Goal: Communication & Community: Participate in discussion

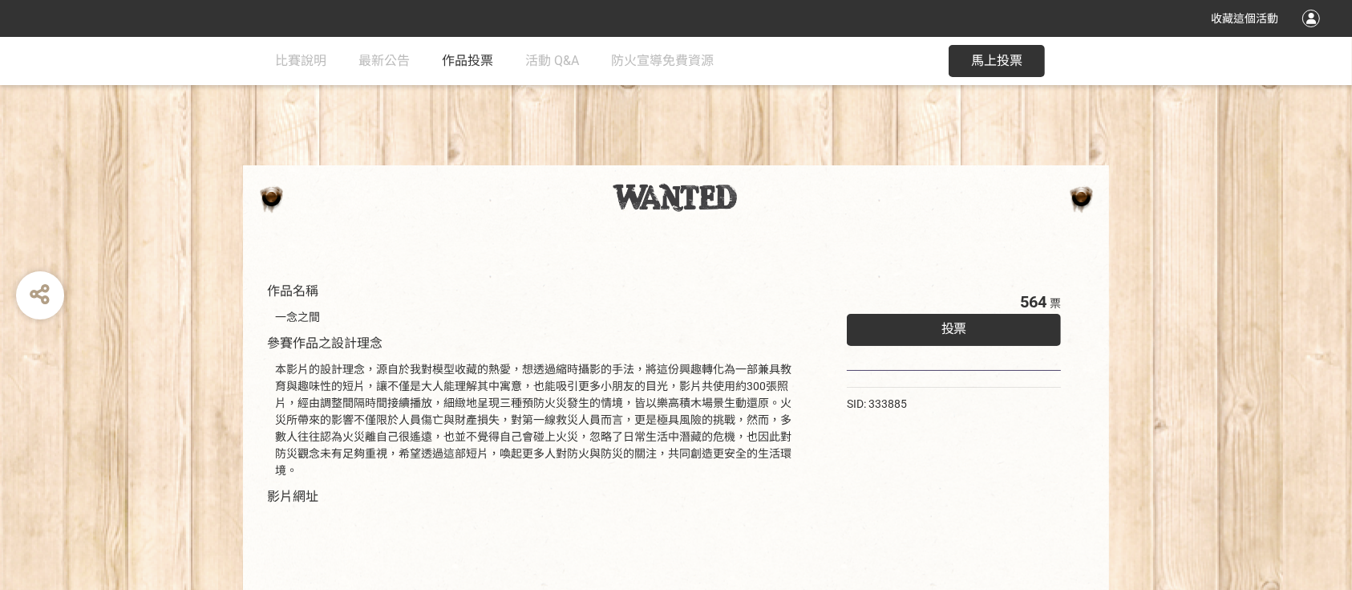
click at [453, 57] on span "作品投票" at bounding box center [467, 60] width 51 height 15
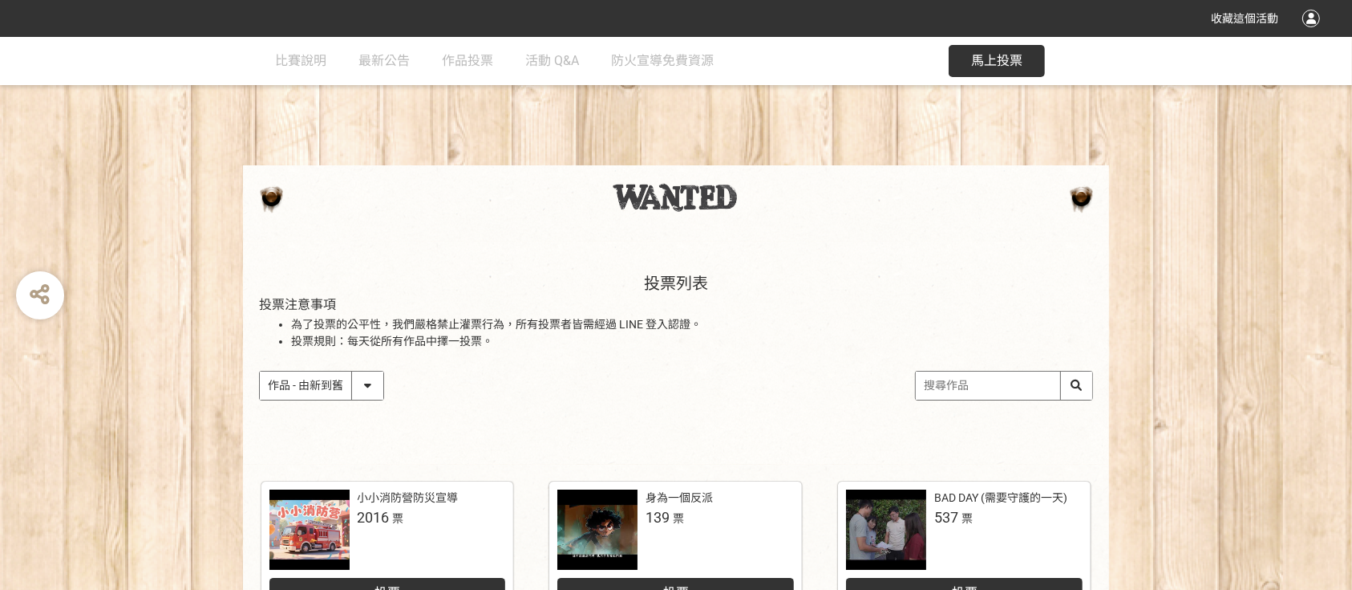
click at [362, 382] on select "作品 - 由新到舊 作品 - 由舊到新 票數 - 由多到少 票數 - 由少到多" at bounding box center [322, 385] width 124 height 28
select select "vote"
click at [260, 371] on select "作品 - 由新到舊 作品 - 由舊到新 票數 - 由多到少 票數 - 由少到多" at bounding box center [322, 385] width 124 height 28
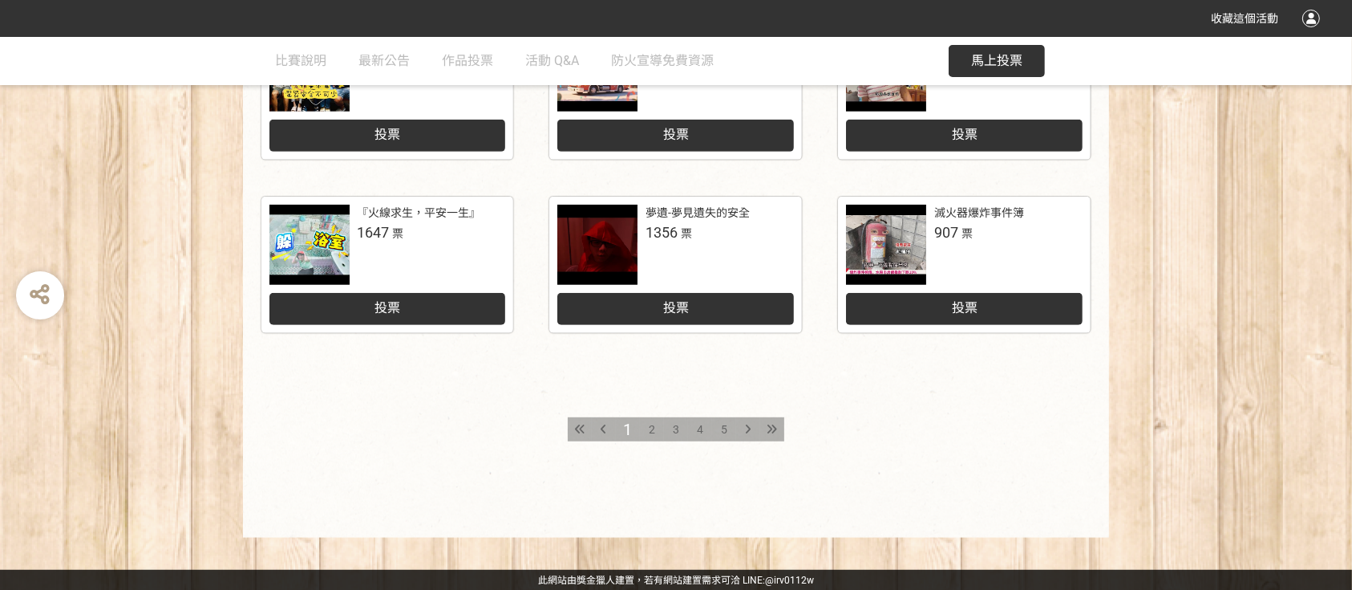
click at [657, 419] on div "2" at bounding box center [652, 429] width 24 height 24
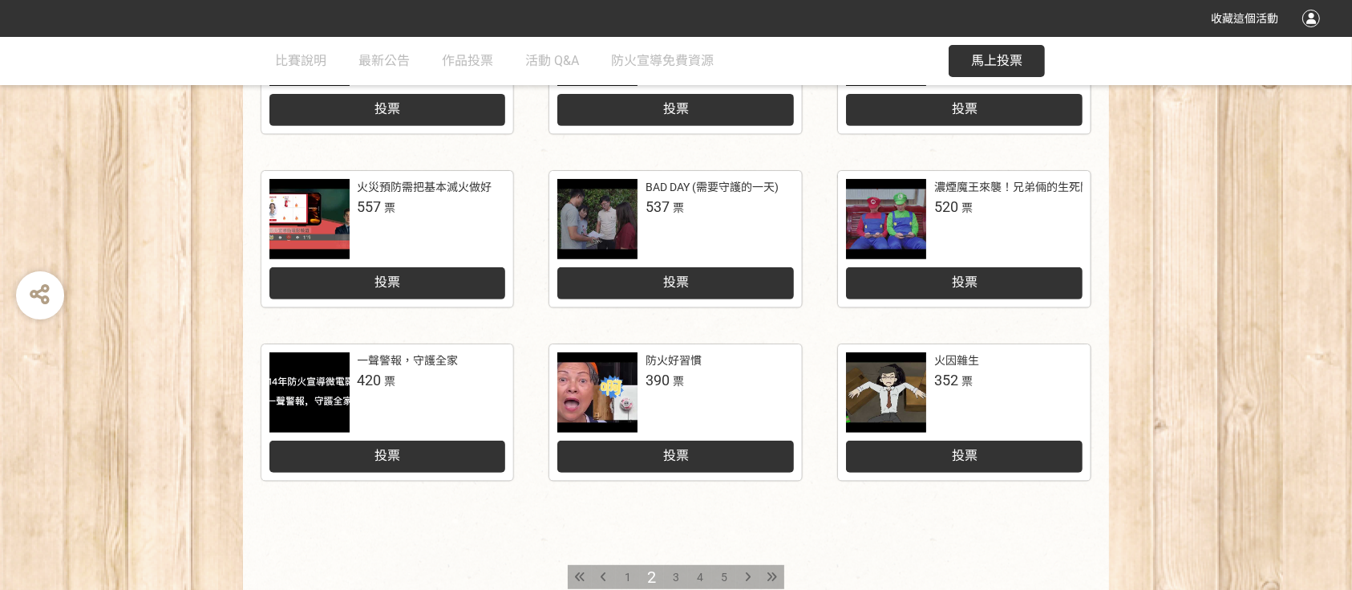
scroll to position [534, 0]
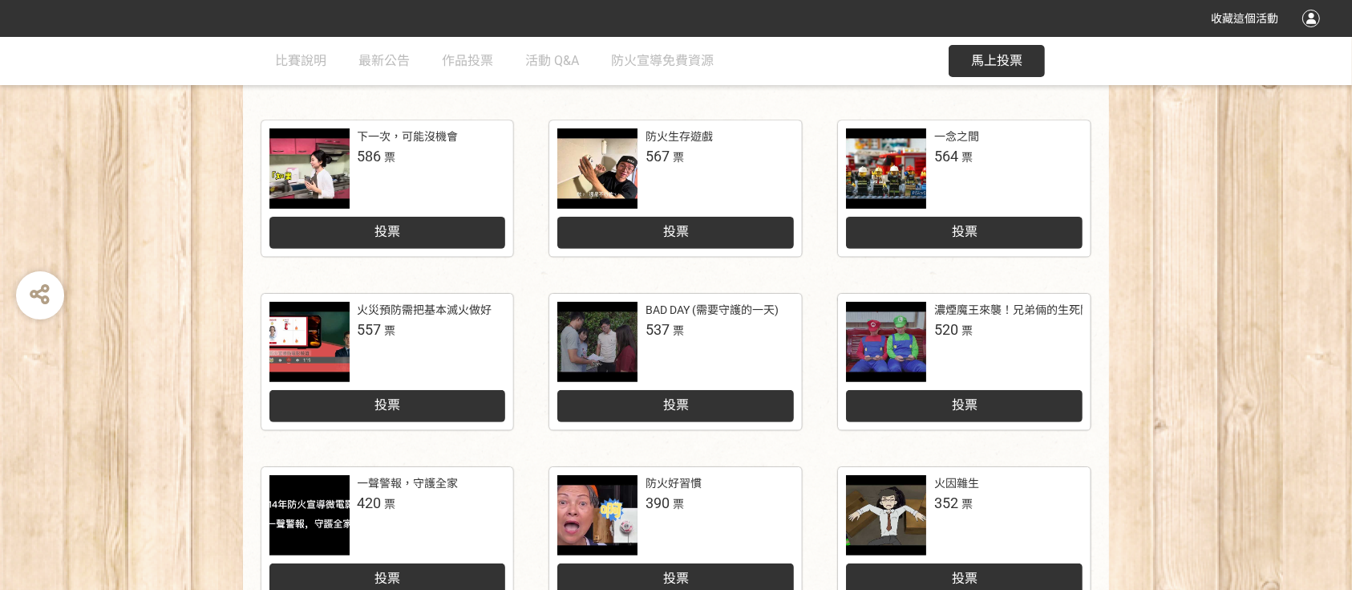
click at [714, 335] on div "BAD DAY (需要守護的一天) 537 票" at bounding box center [720, 321] width 148 height 38
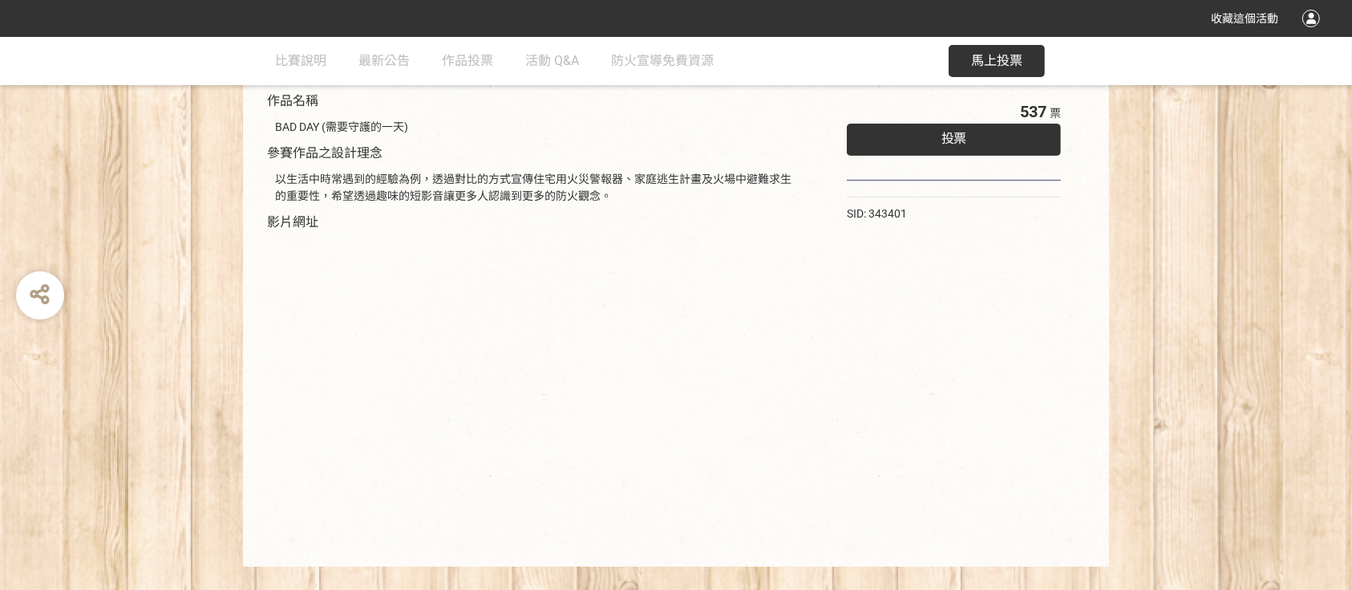
scroll to position [220, 0]
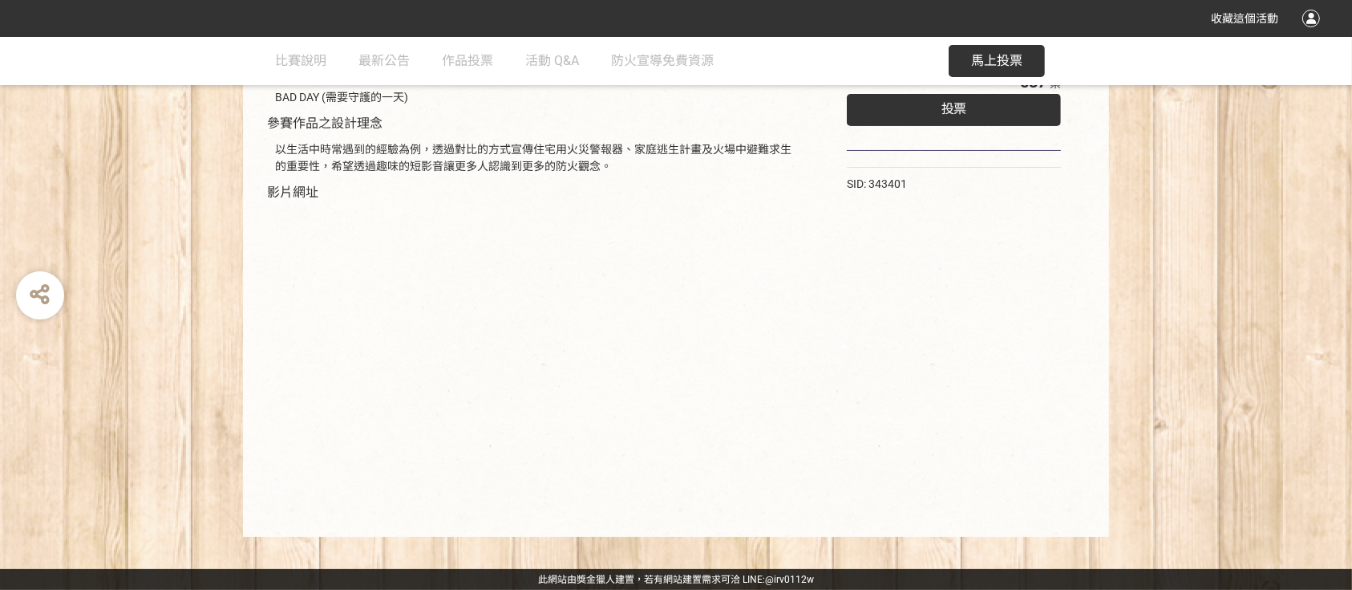
select select "vote"
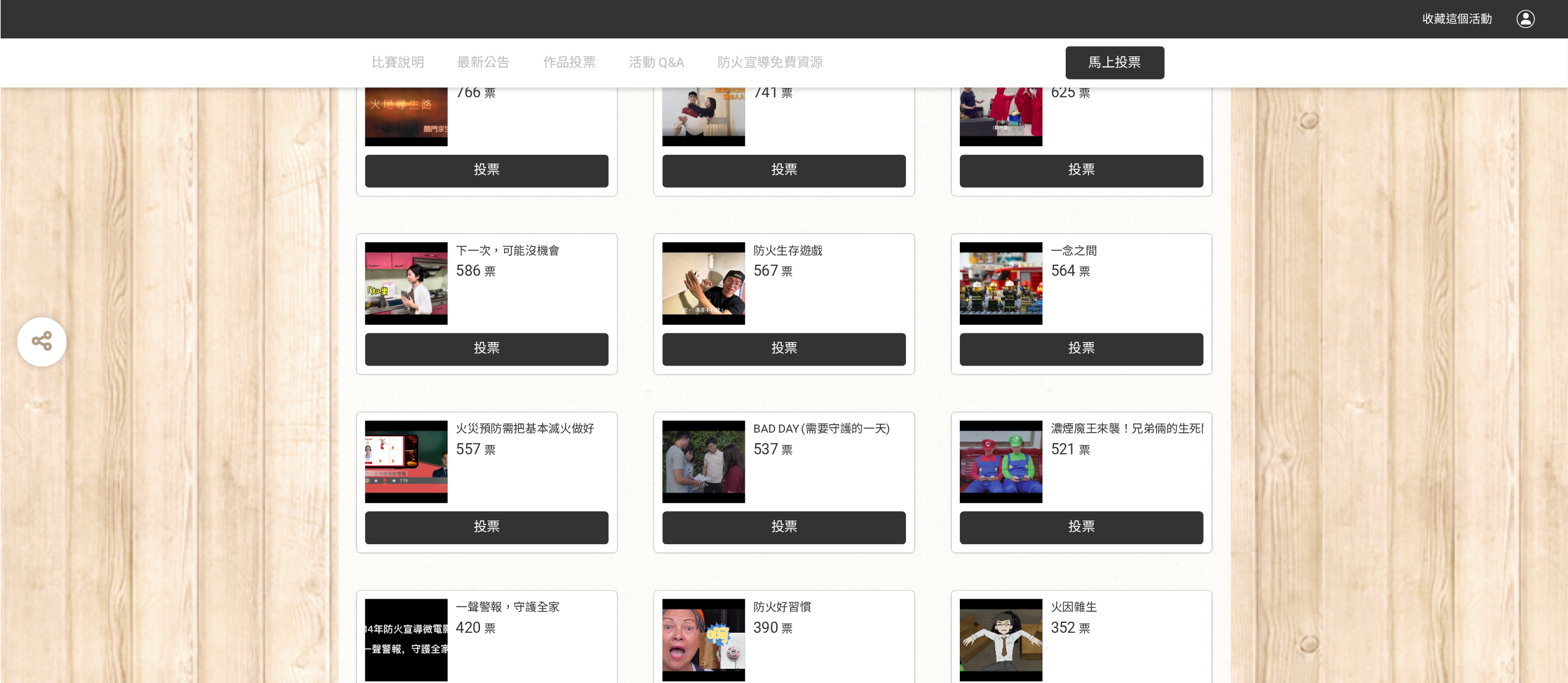
scroll to position [330, 0]
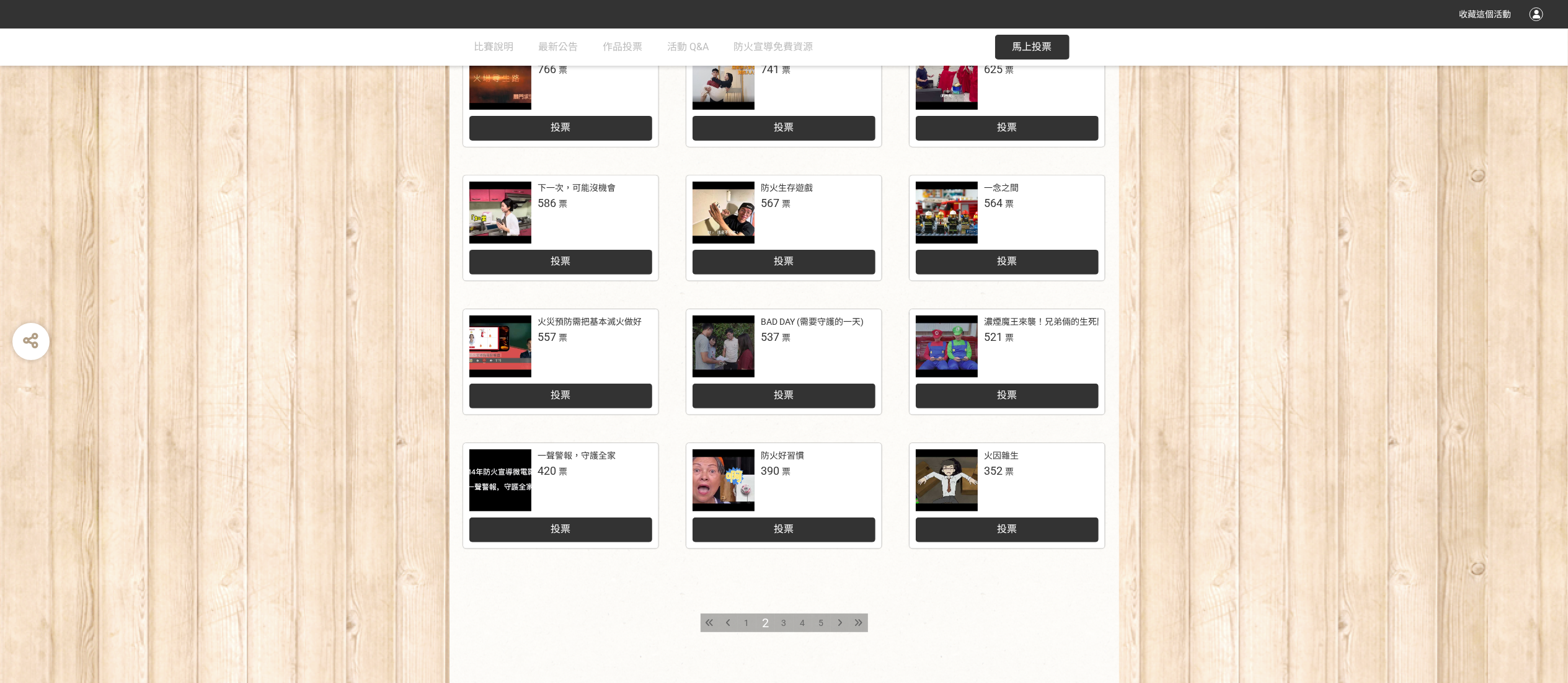
drag, startPoint x: 1054, startPoint y: 2, endPoint x: 167, endPoint y: 420, distance: 980.6
click at [147, 421] on div "火場尋生路 766 票 投票 壞男人點燃的不是愛情，是麻煩 741 票 投票 錯誤的習慣，是火焰的最愛 625 票 投票 下一次，可能沒機會 586 票 投票…" at bounding box center [784, 367] width 1568 height 678
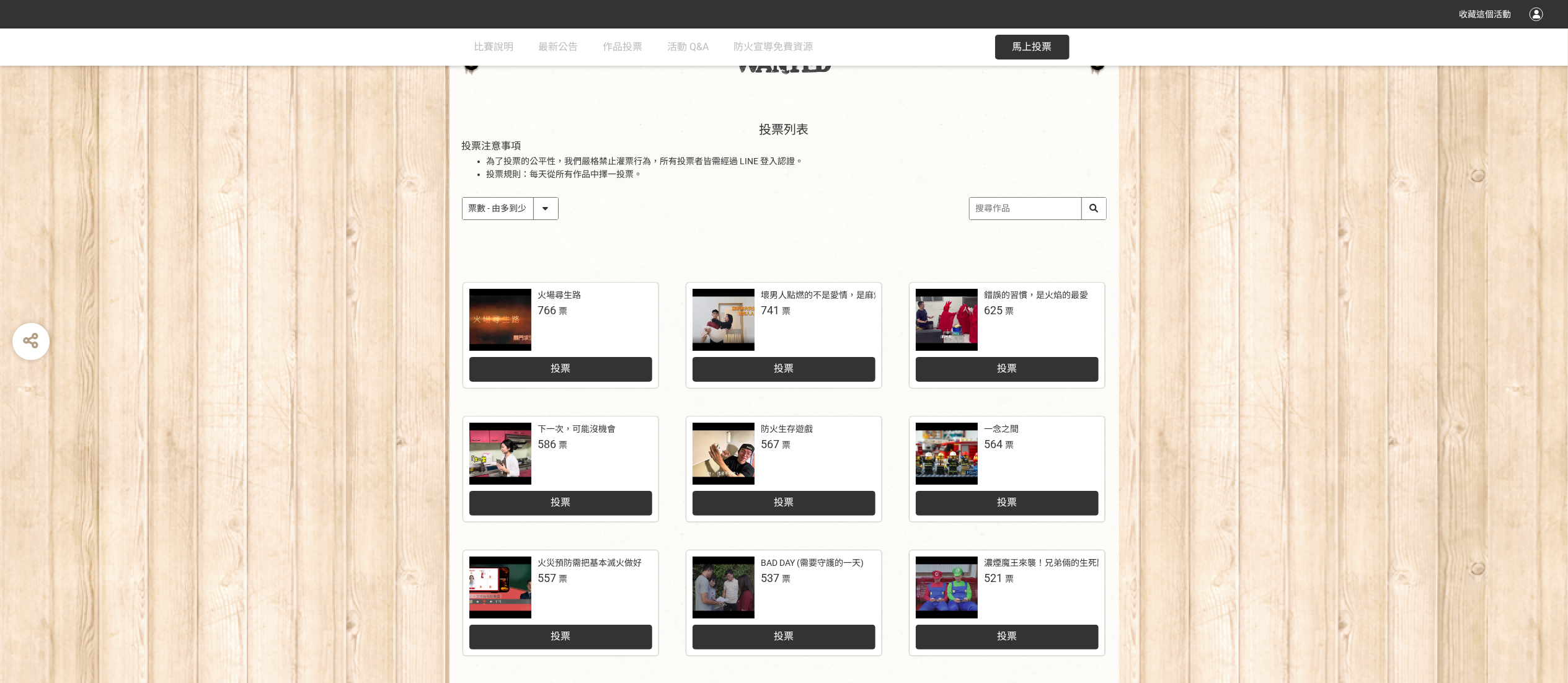
scroll to position [83, 0]
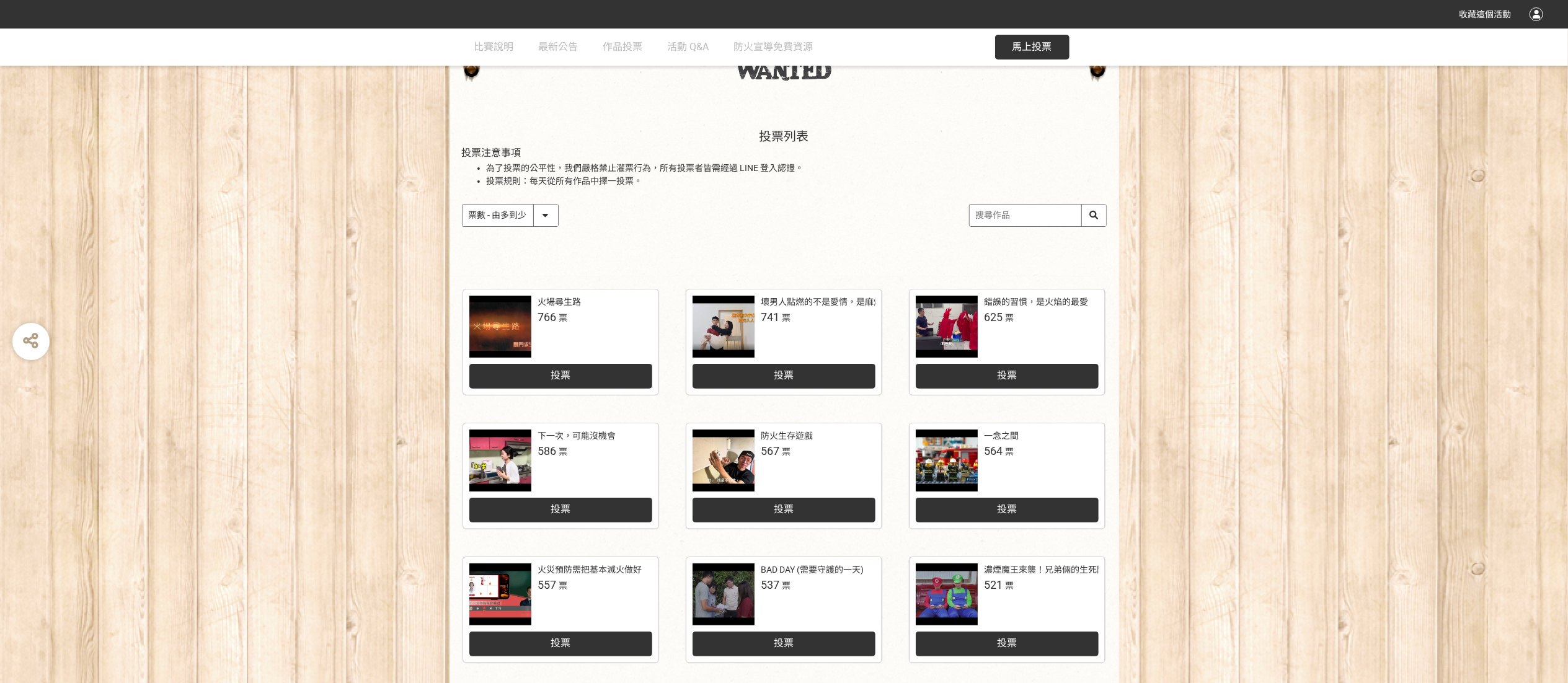
click at [370, 388] on div "火場尋生路 766 票 投票 壞男人點燃的不是愛情，是麻煩 741 票 投票 錯誤的習慣，是火焰的最愛 625 票 投票 下一次，可能沒機會 586 票 投票…" at bounding box center [784, 615] width 1568 height 678
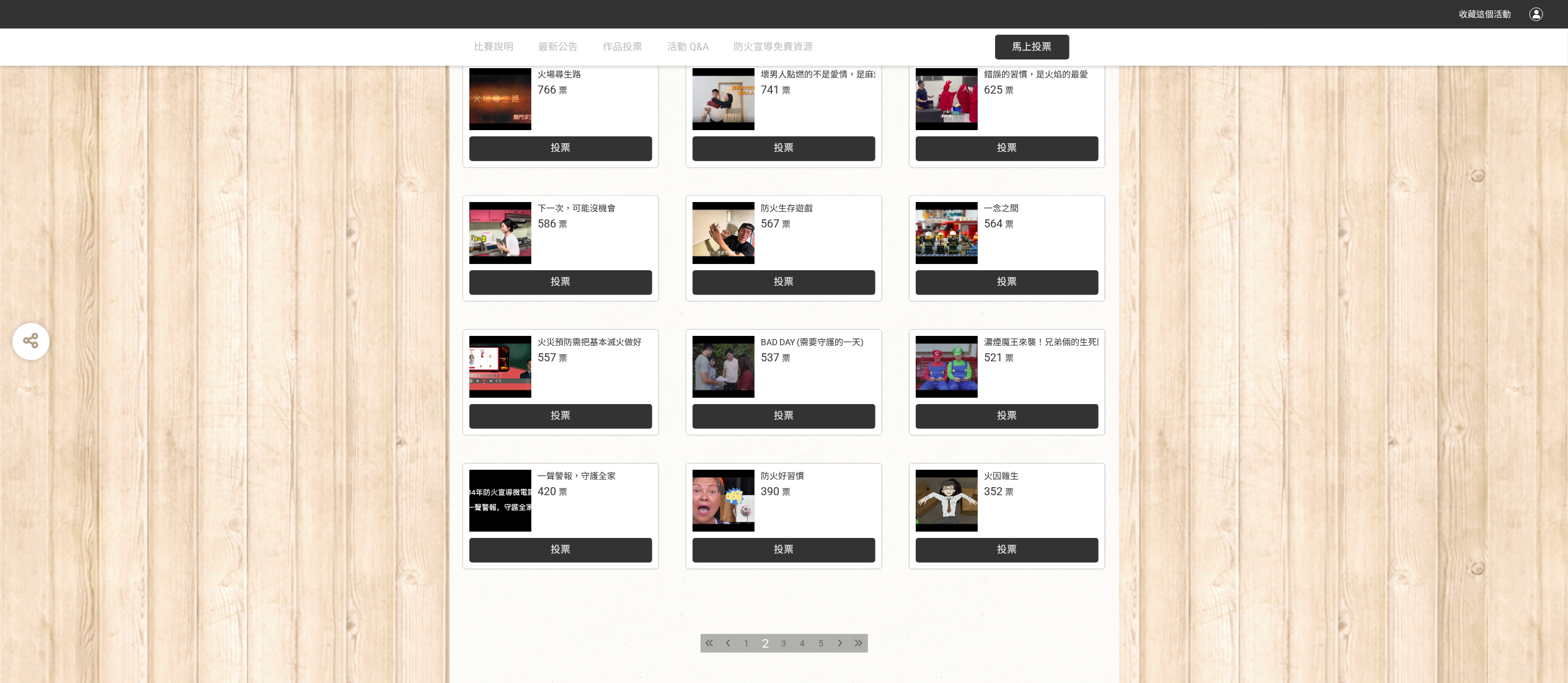
scroll to position [270, 0]
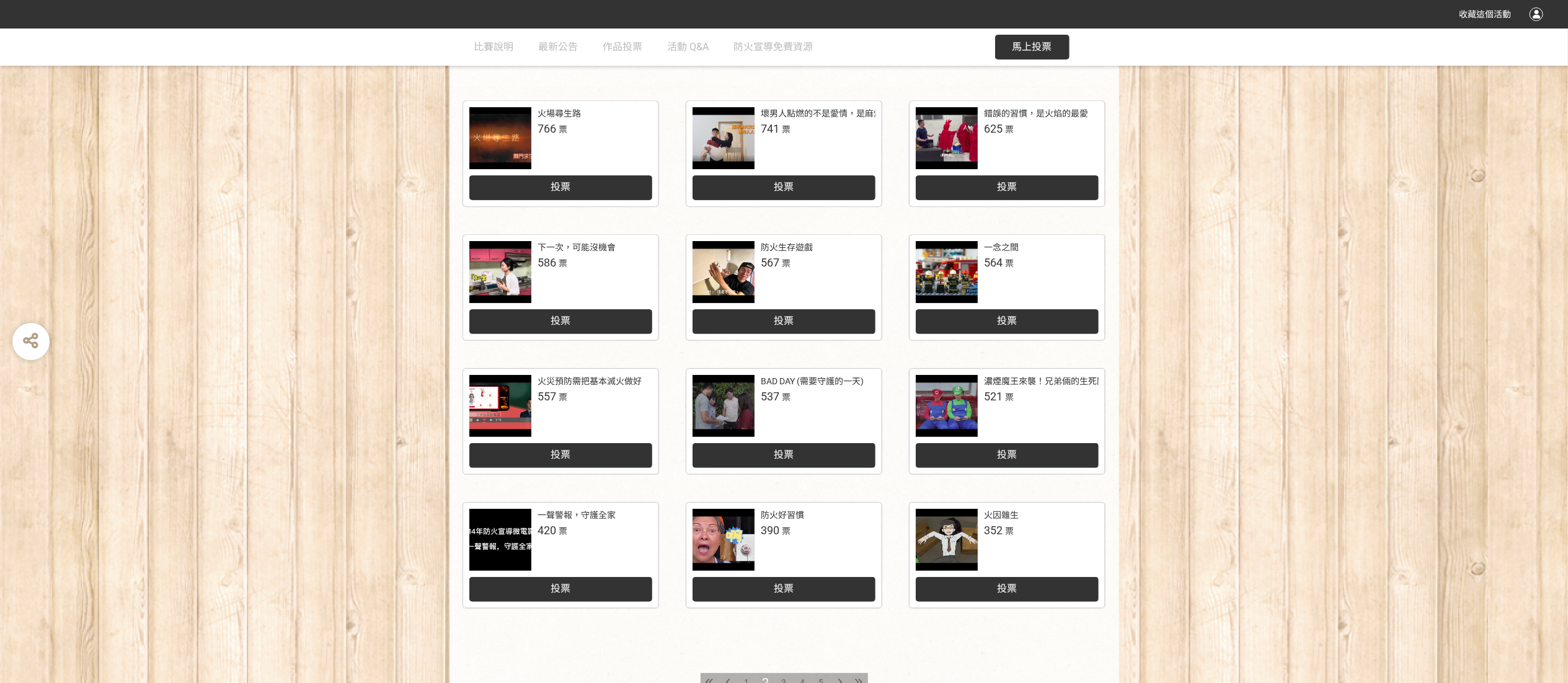
click at [844, 391] on div "BAD DAY (需要守護的一天) 537 票" at bounding box center [818, 389] width 114 height 29
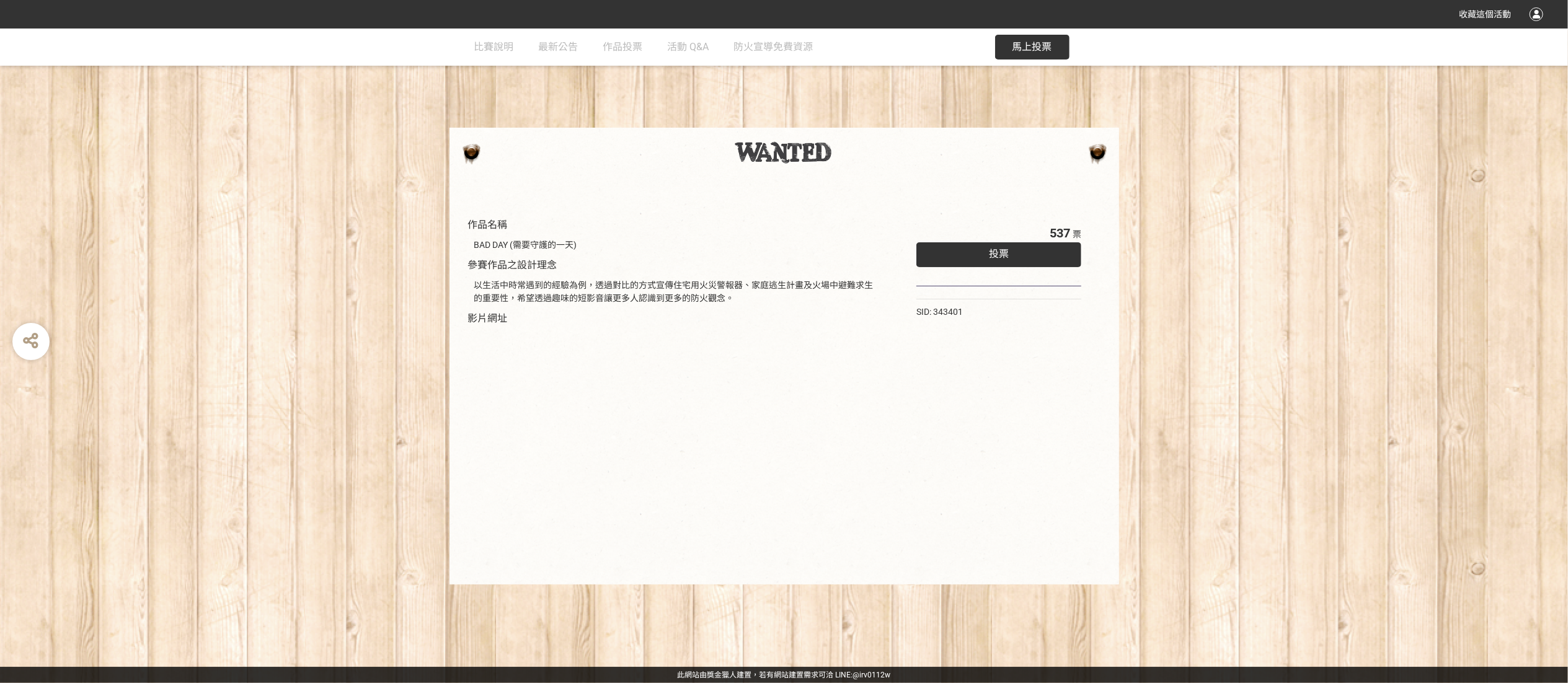
select select "vote"
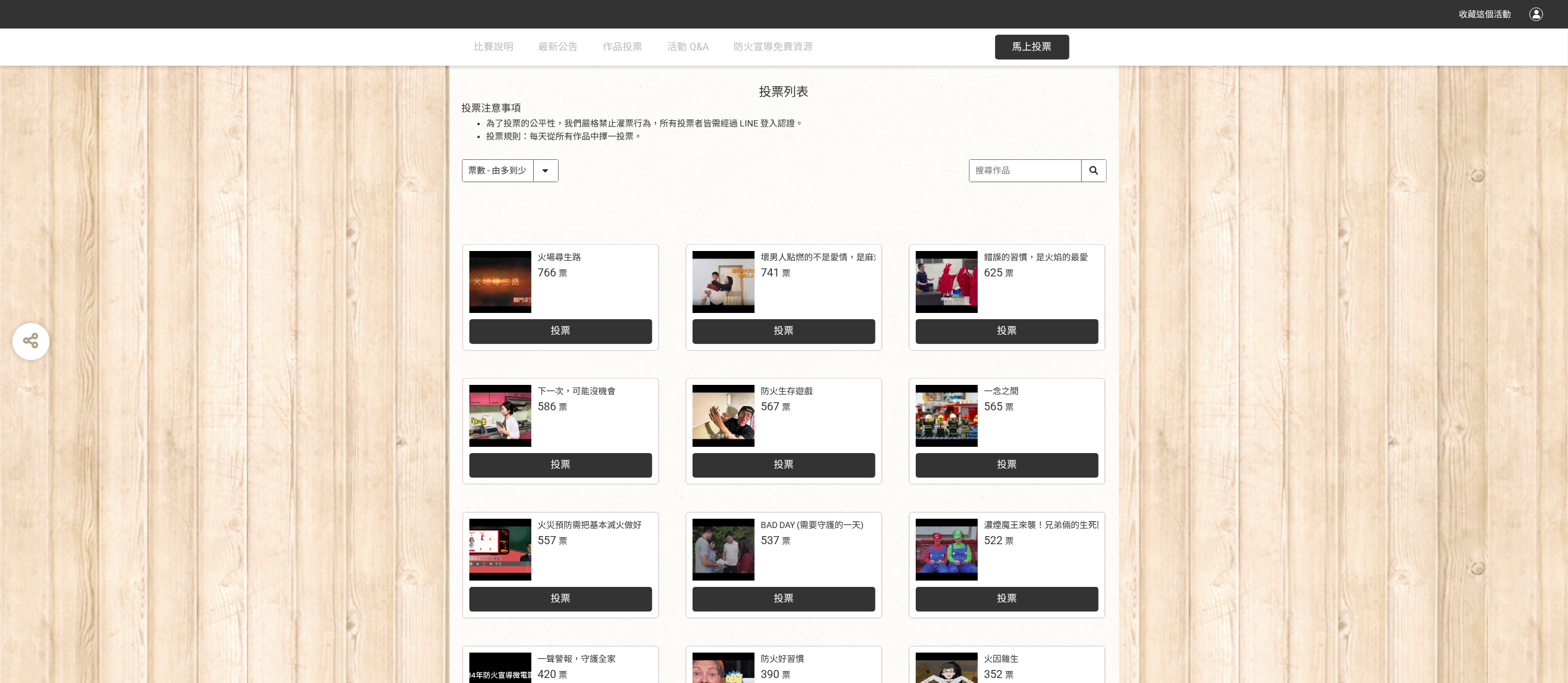
scroll to position [124, 0]
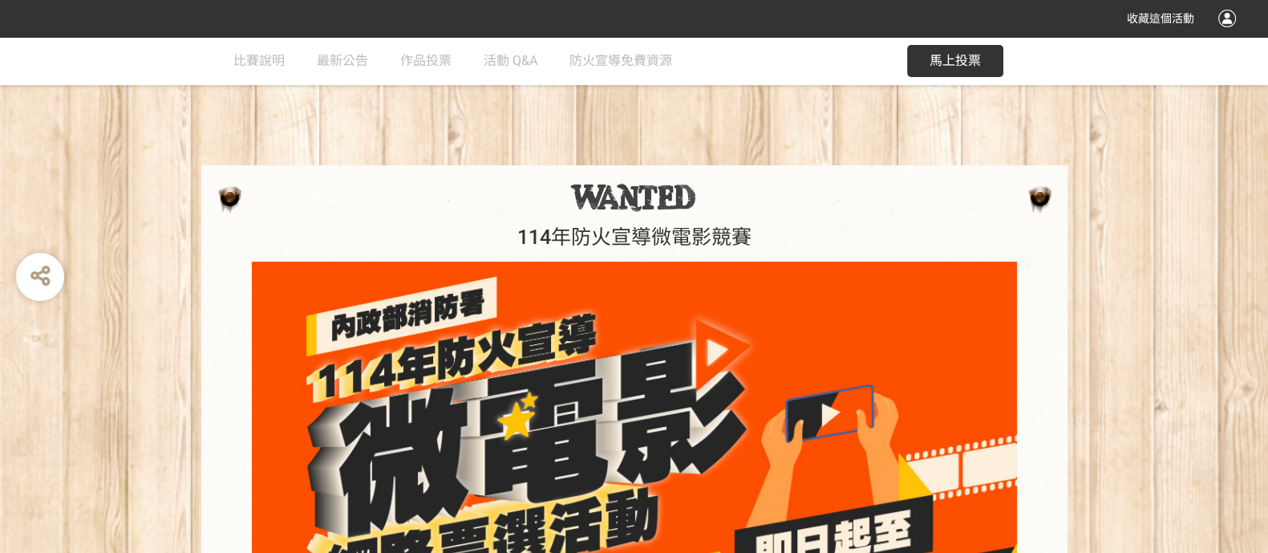
drag, startPoint x: 1961, startPoint y: 2, endPoint x: 771, endPoint y: 159, distance: 1200.5
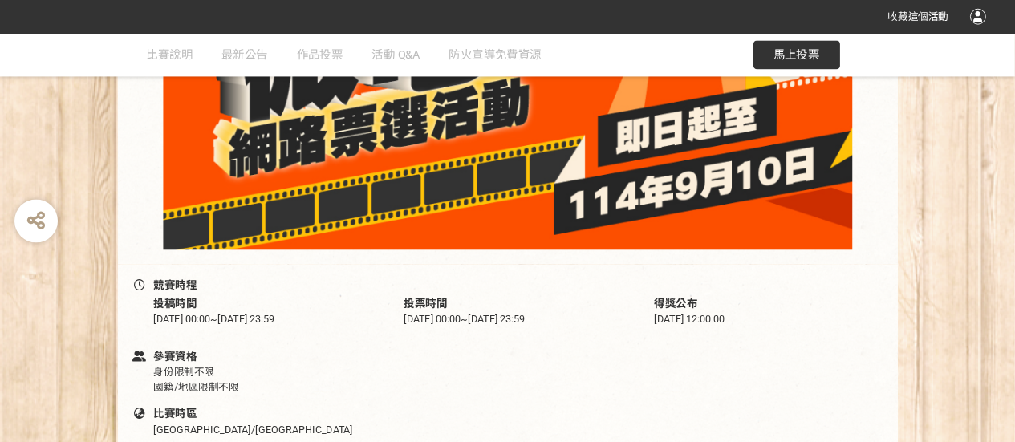
scroll to position [401, 0]
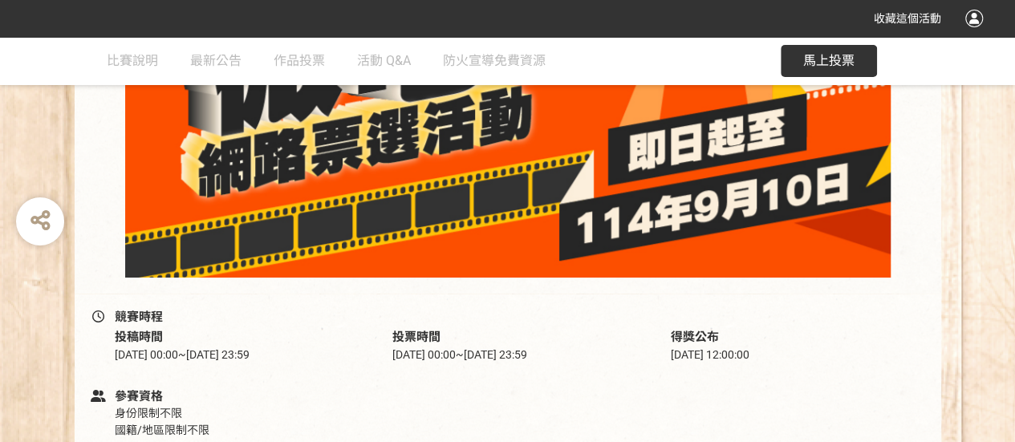
drag, startPoint x: 1191, startPoint y: 0, endPoint x: 237, endPoint y: 246, distance: 984.9
click at [237, 246] on img at bounding box center [508, 68] width 802 height 417
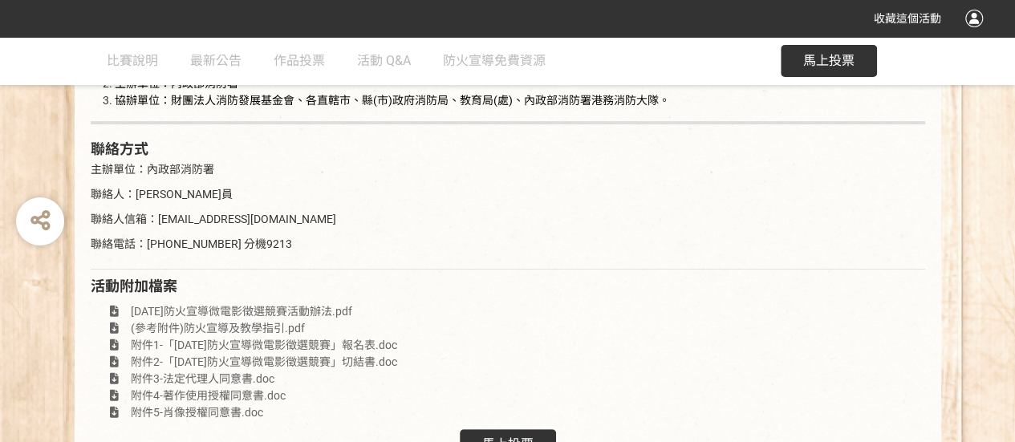
scroll to position [3189, 0]
